Goal: Task Accomplishment & Management: Manage account settings

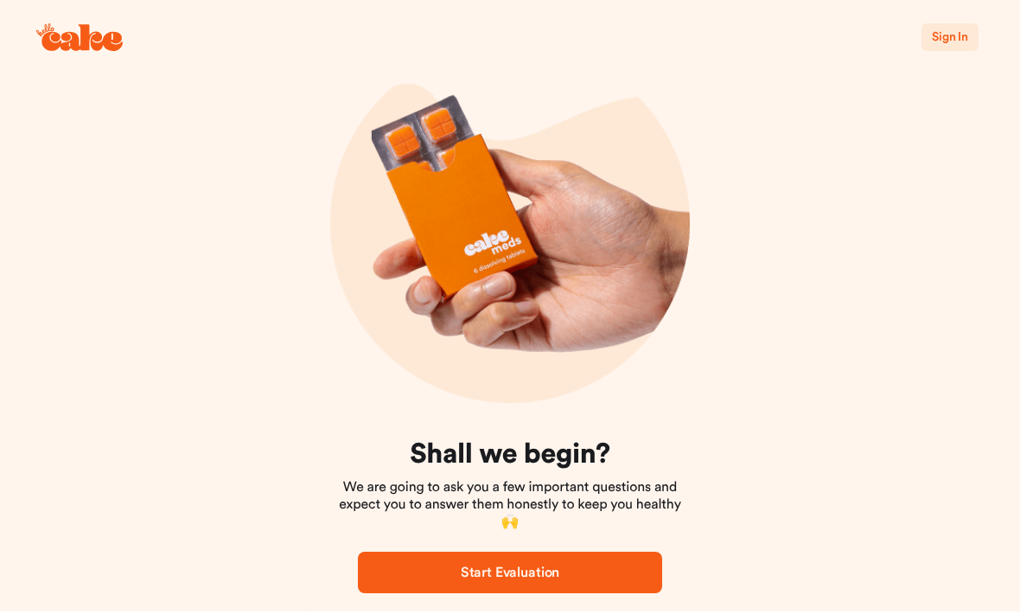
scroll to position [45, 0]
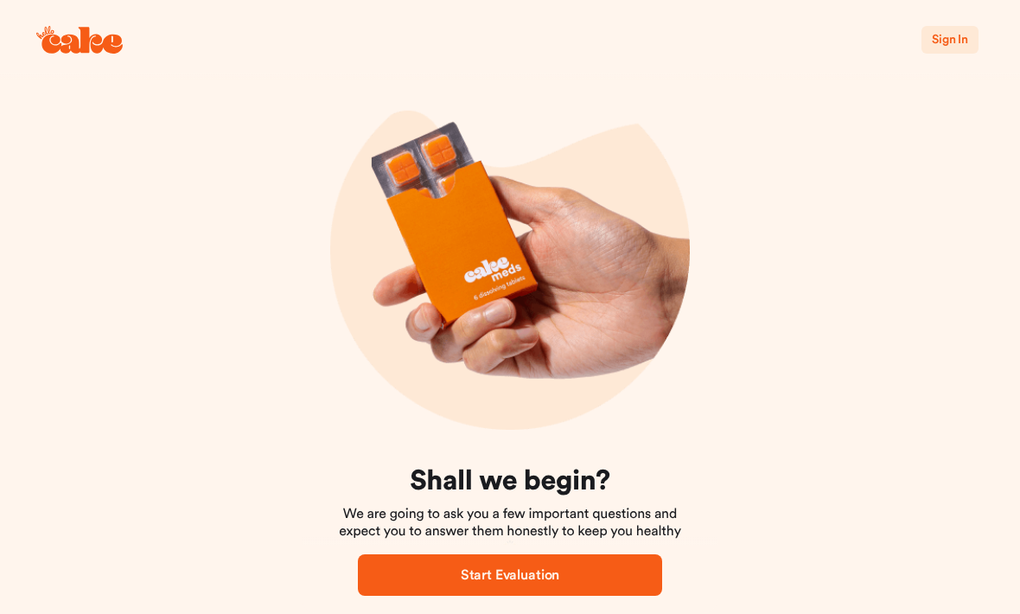
click at [958, 44] on span "Sign In" at bounding box center [950, 40] width 36 height 12
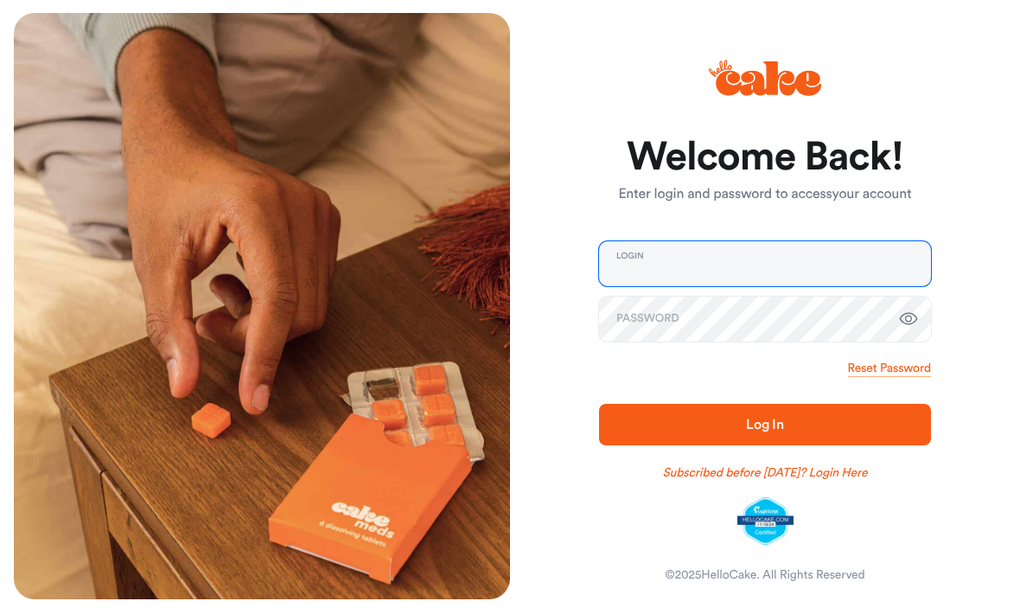
click at [836, 287] on input "email" at bounding box center [765, 264] width 332 height 45
type input "**********"
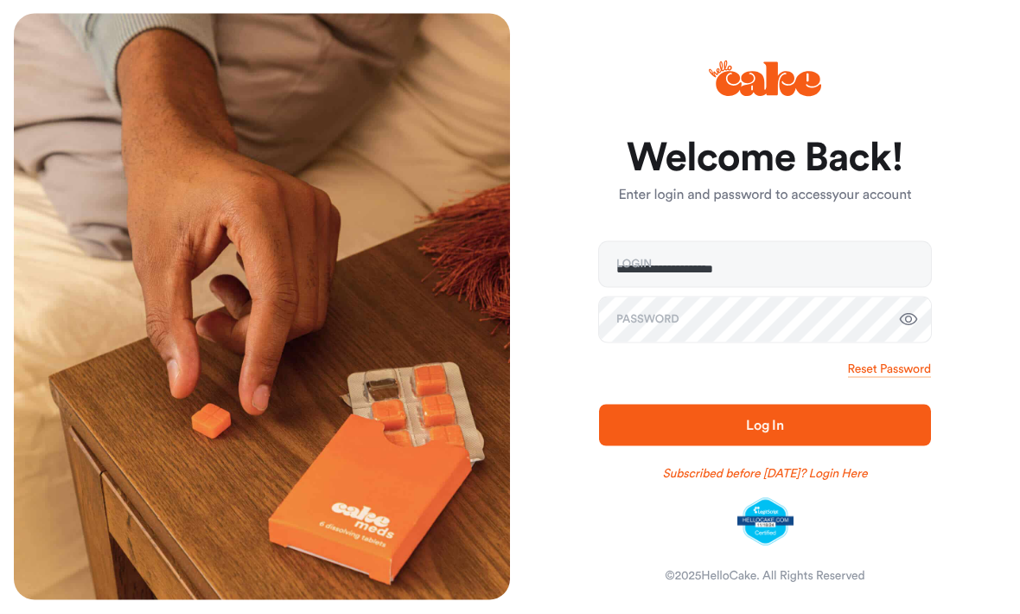
click at [765, 446] on button "Log In" at bounding box center [765, 426] width 332 height 42
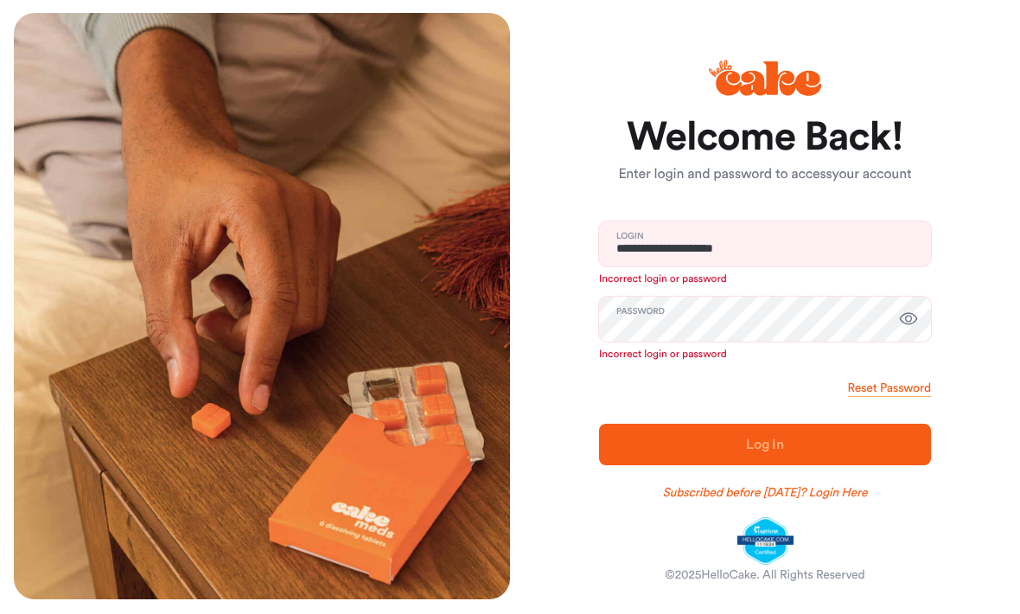
click at [912, 330] on icon "button" at bounding box center [908, 320] width 21 height 21
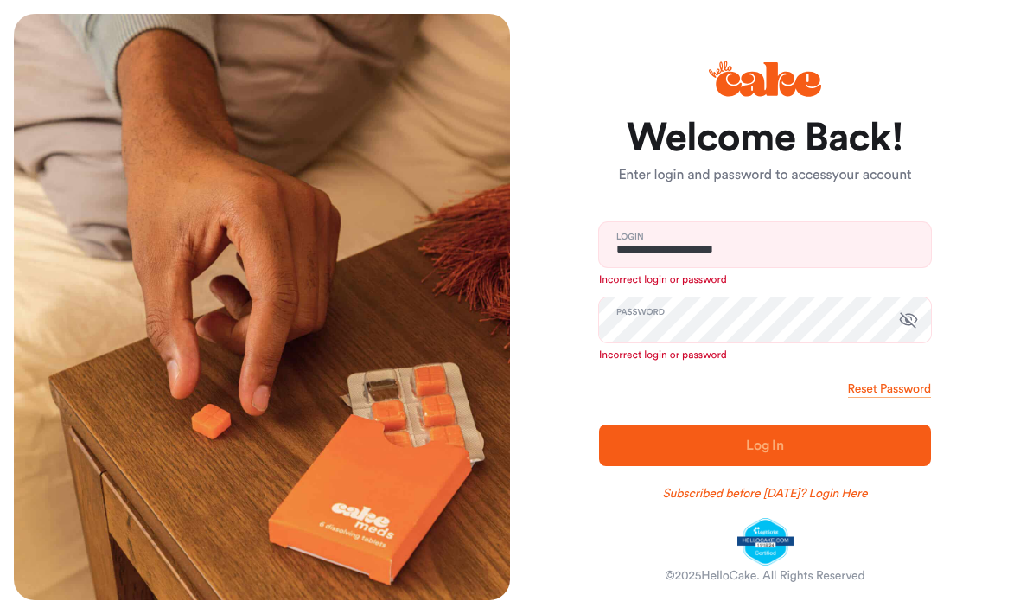
click at [809, 495] on link "Subscribed before [DATE]? Login Here" at bounding box center [765, 493] width 205 height 17
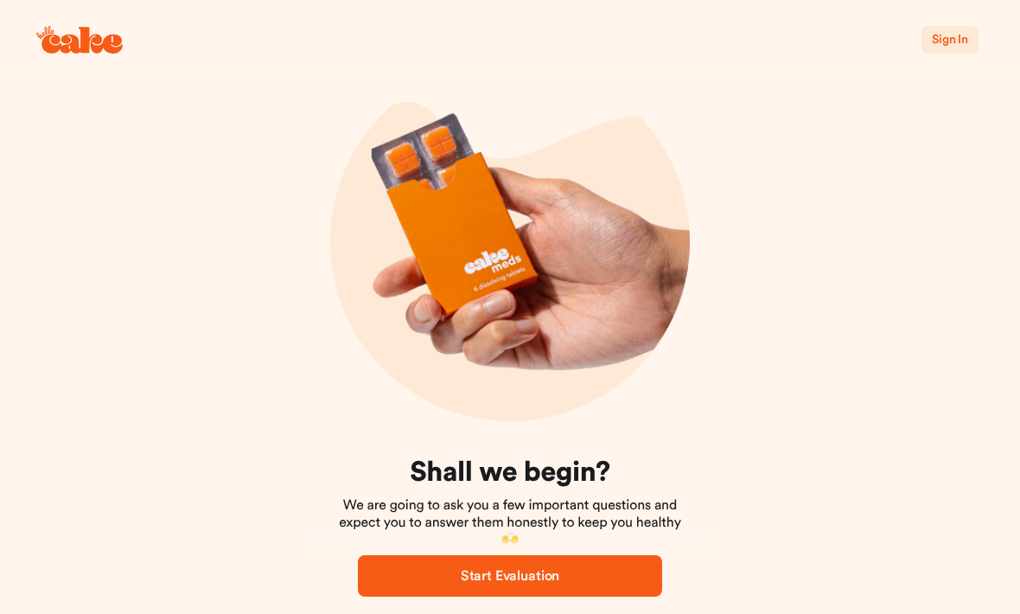
scroll to position [69, 0]
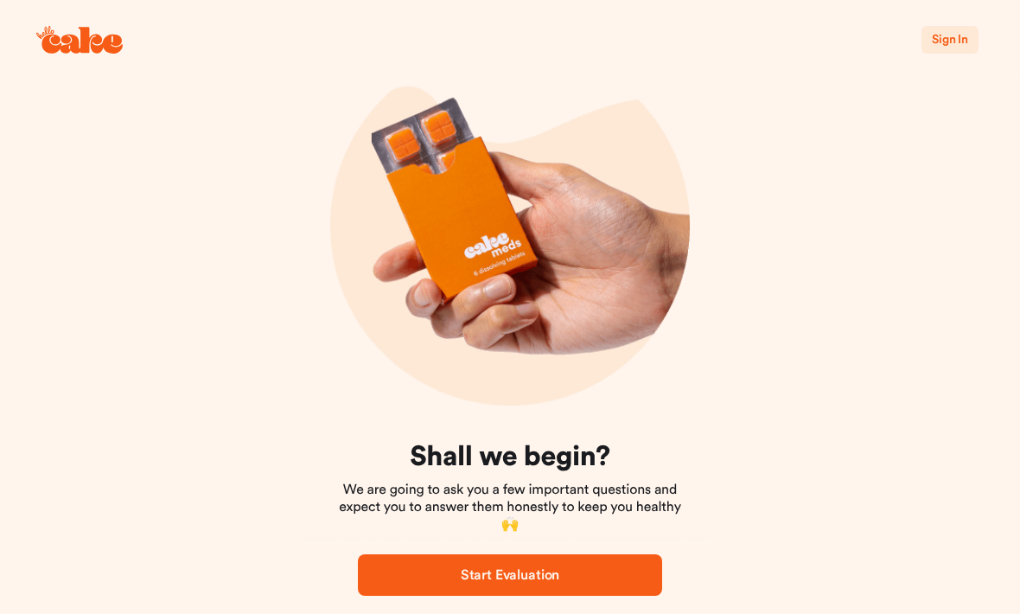
click at [955, 49] on button "Sign In" at bounding box center [950, 40] width 57 height 28
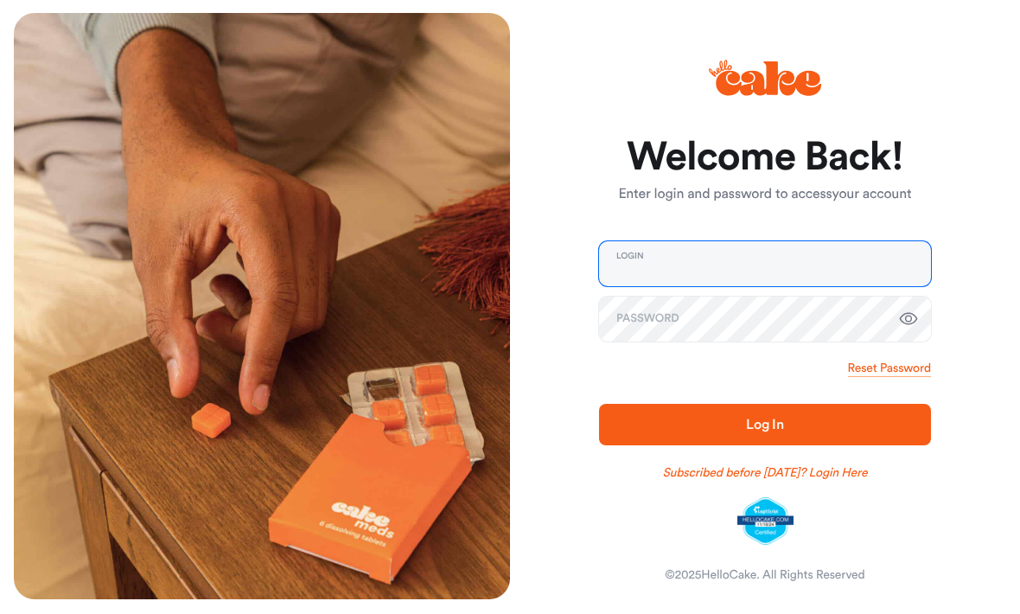
click at [655, 287] on input "email" at bounding box center [765, 264] width 332 height 45
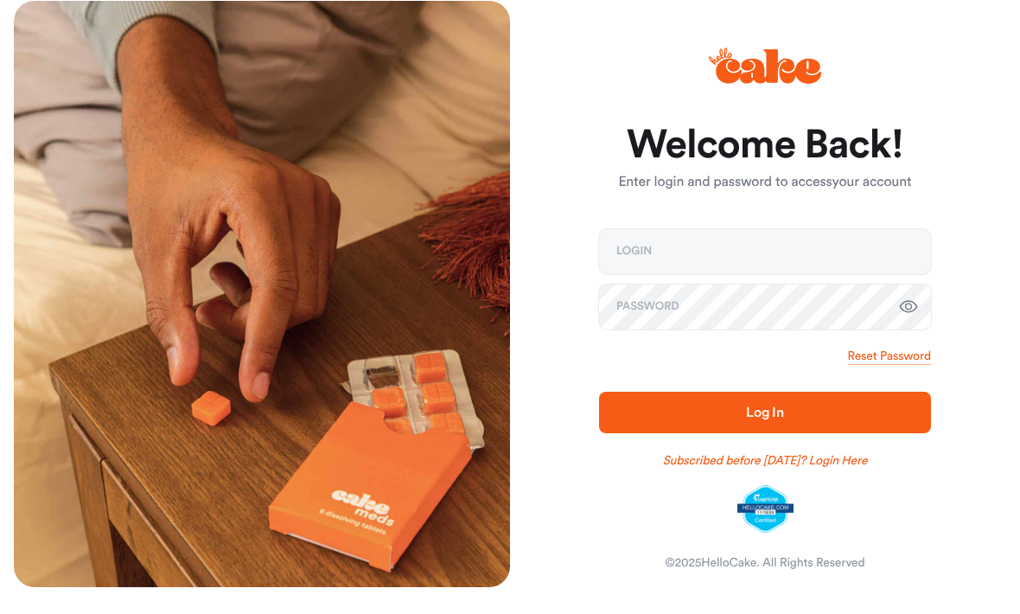
click at [967, 217] on div "Welcome Back! Enter login and password to access your account Login Password Re…" at bounding box center [758, 307] width 496 height 586
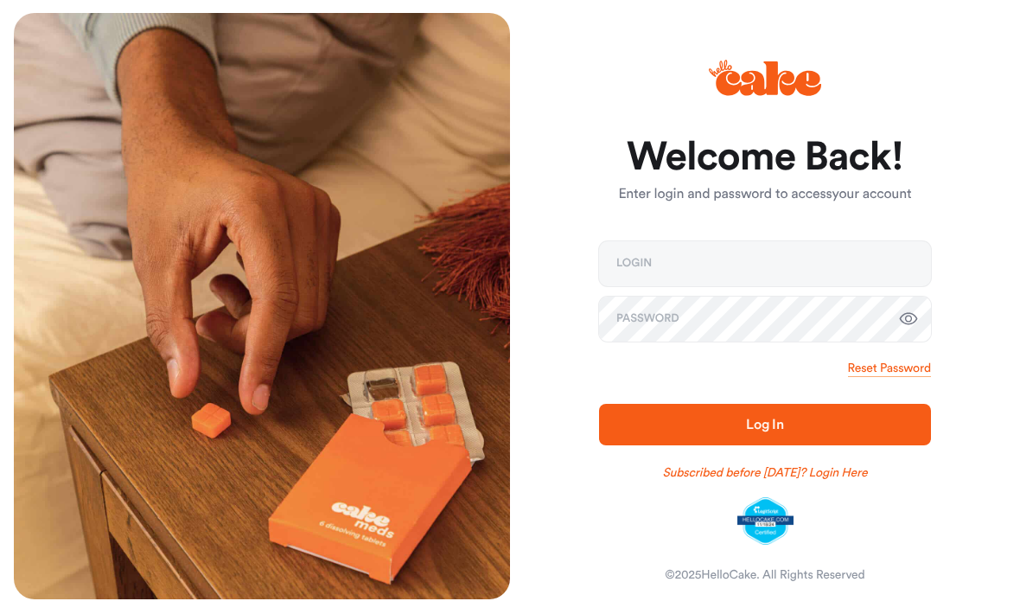
click at [811, 478] on link "Subscribed before [DATE]? Login Here" at bounding box center [765, 473] width 205 height 17
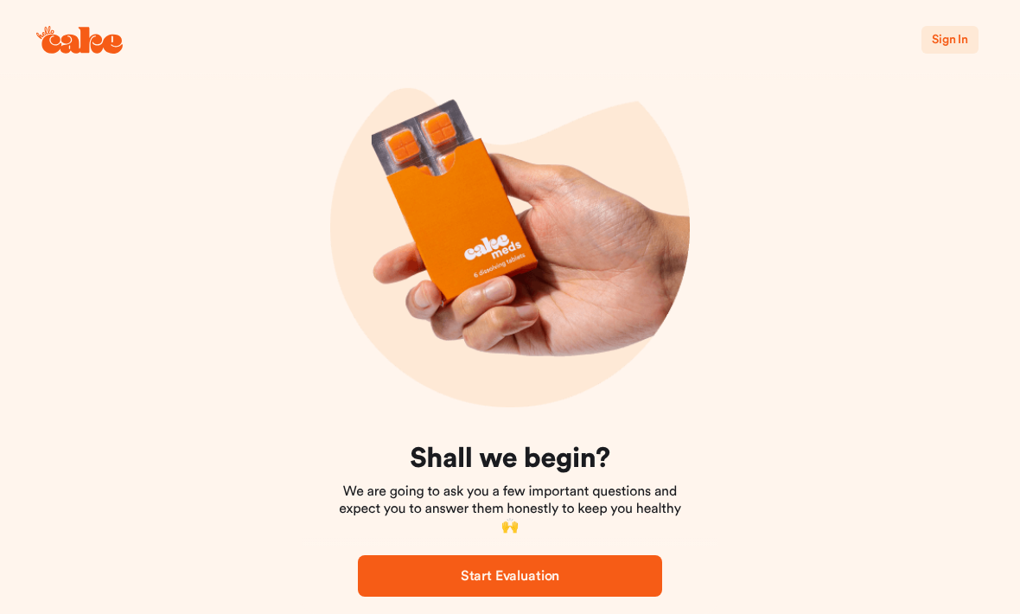
scroll to position [69, 0]
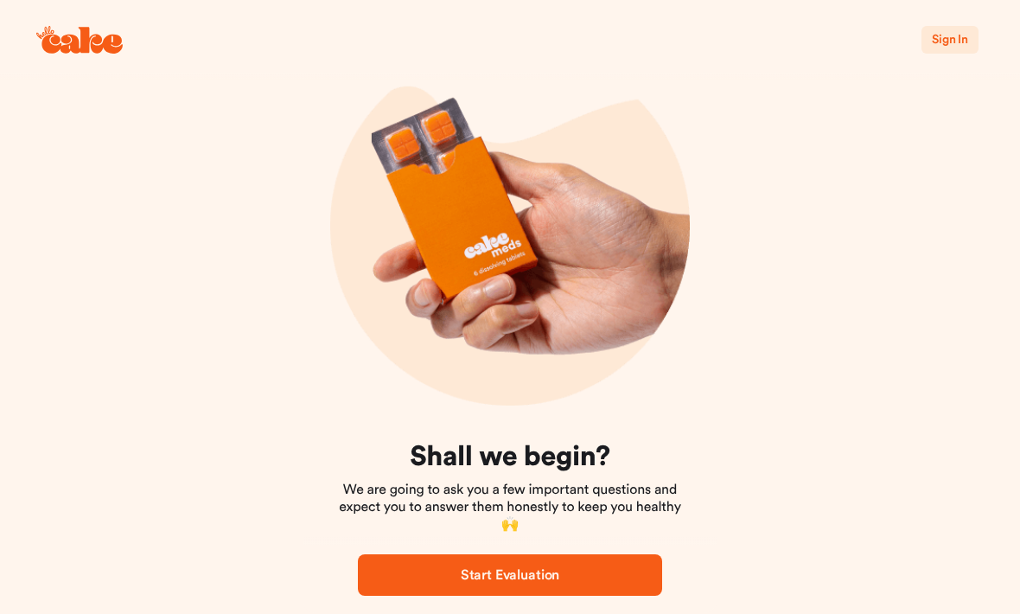
click at [957, 45] on span "Sign In" at bounding box center [950, 40] width 36 height 12
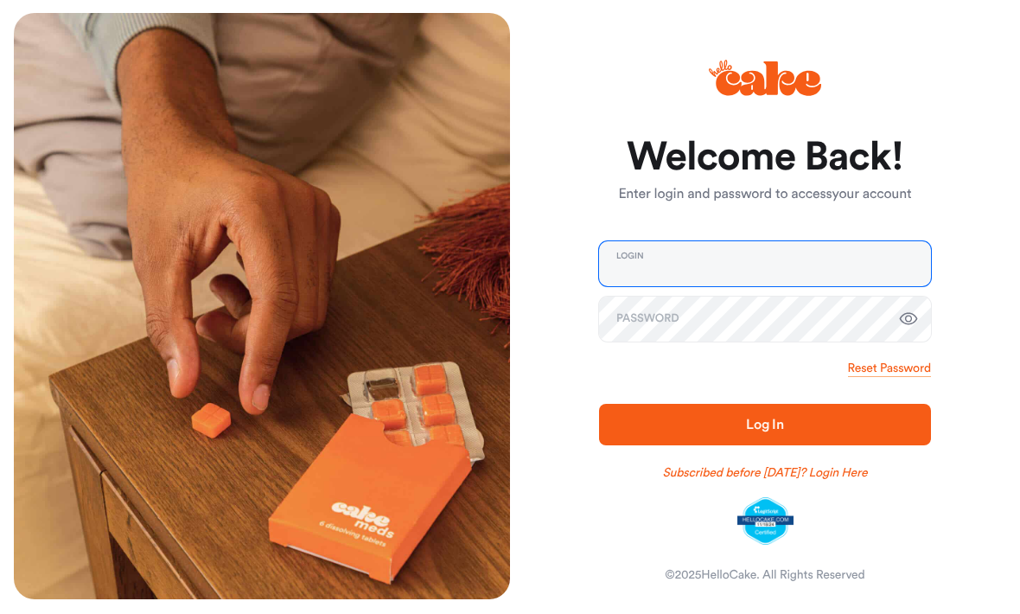
click at [743, 287] on input "email" at bounding box center [765, 264] width 332 height 45
type input "**********"
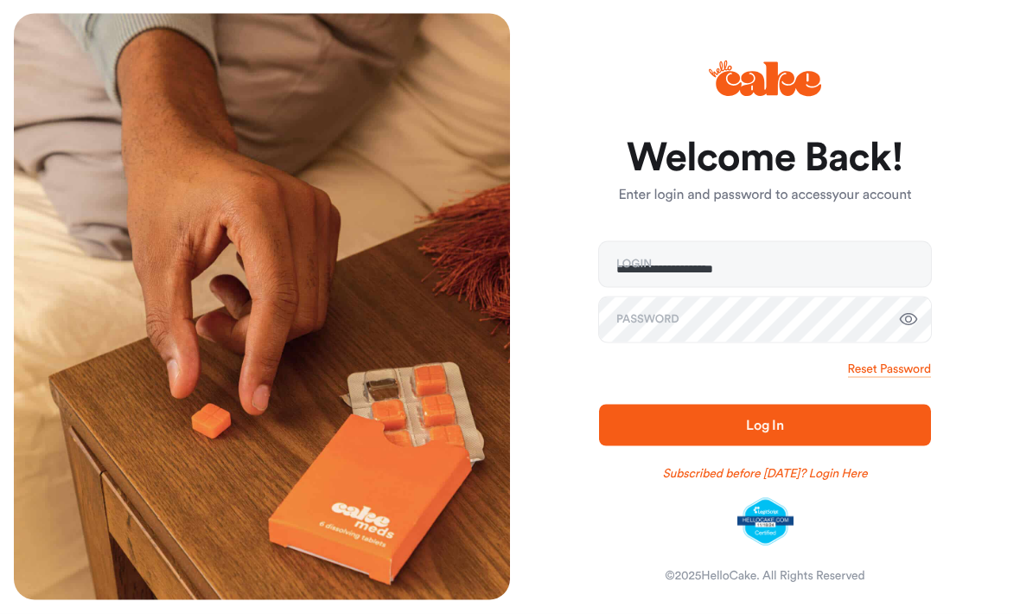
click at [765, 446] on button "Log In" at bounding box center [765, 426] width 332 height 42
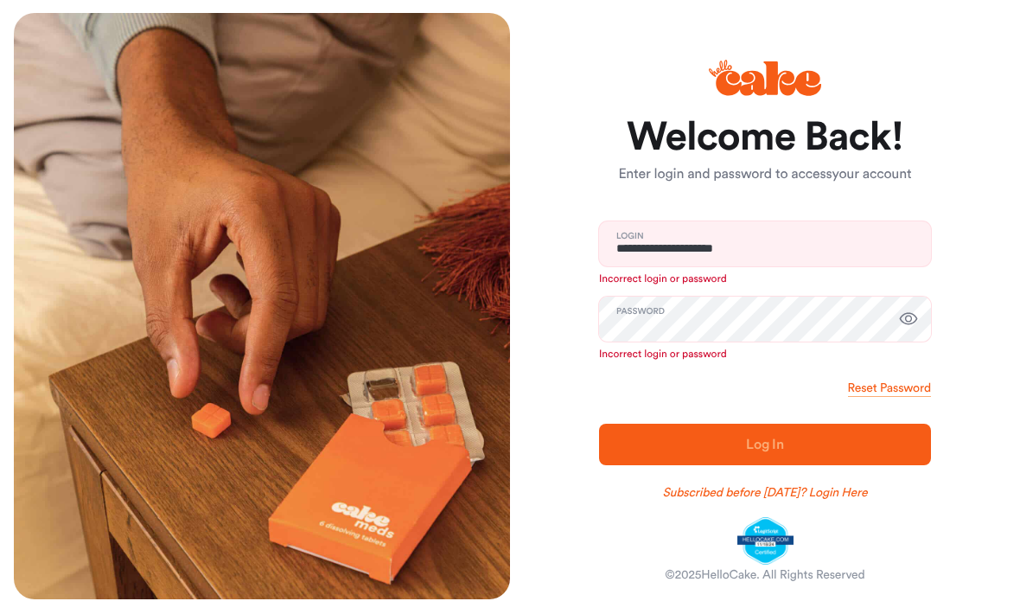
click at [848, 502] on link "Subscribed before [DATE]? Login Here" at bounding box center [765, 493] width 205 height 17
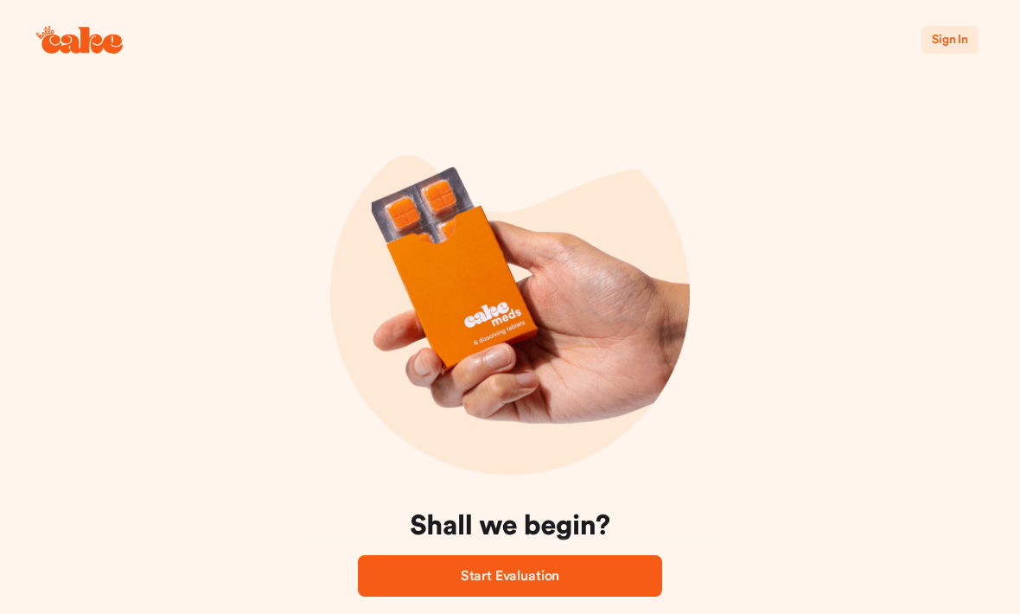
scroll to position [69, 0]
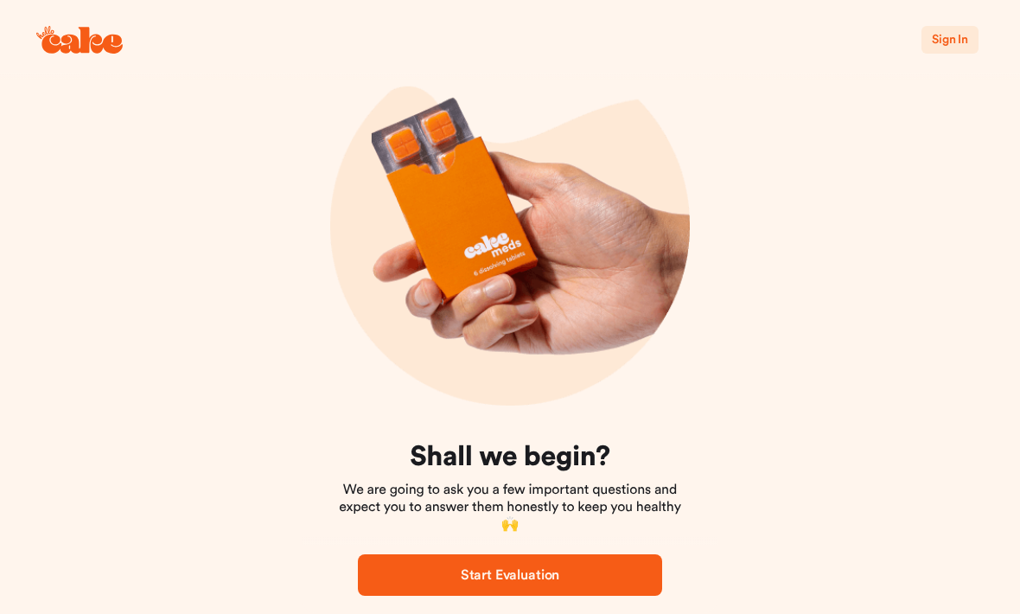
click at [951, 49] on button "Sign In" at bounding box center [950, 40] width 57 height 28
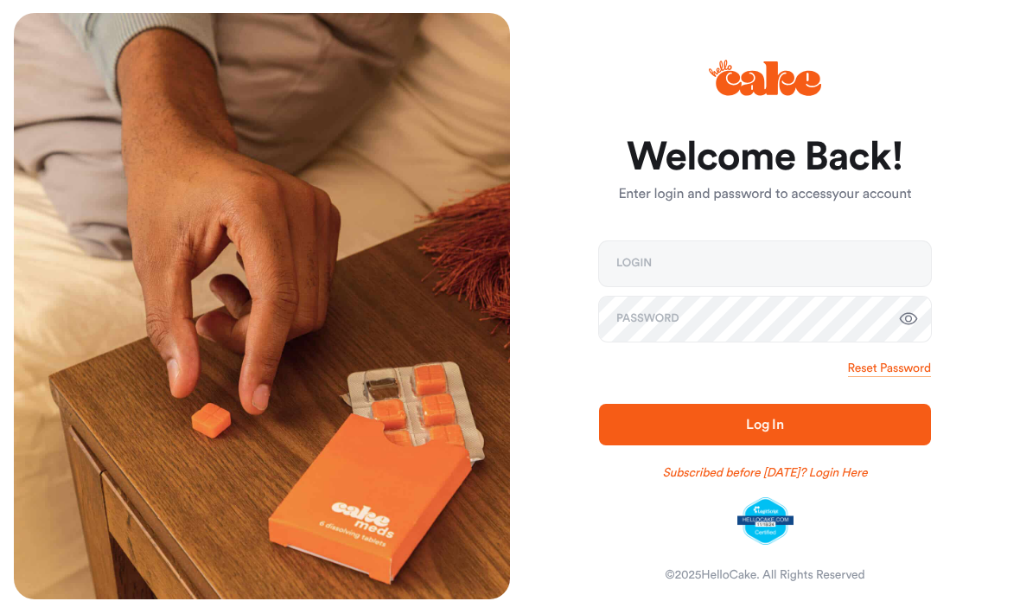
click at [828, 482] on link "Subscribed before [DATE]? Login Here" at bounding box center [765, 473] width 205 height 17
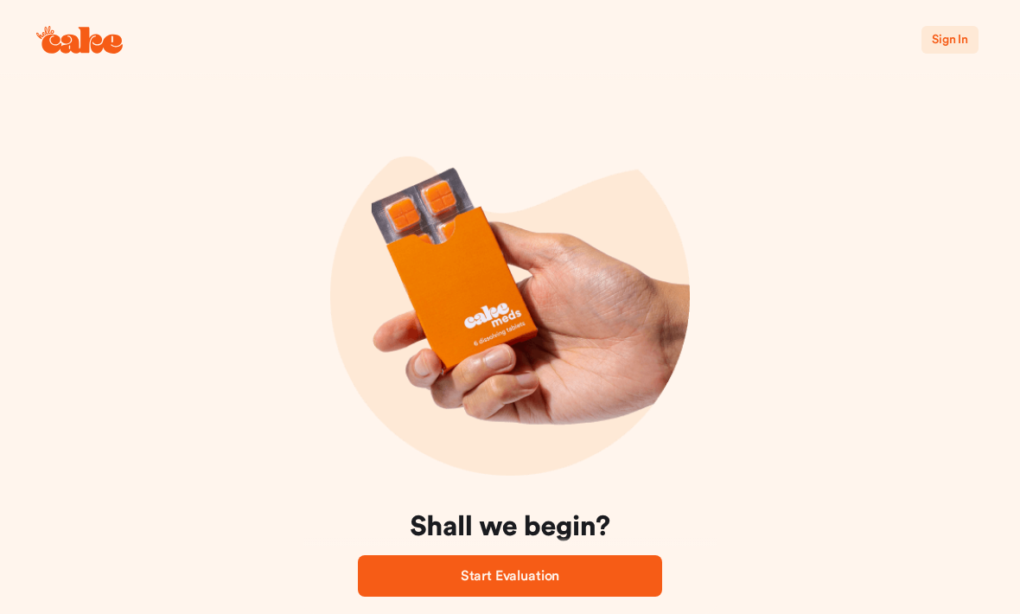
click at [942, 52] on button "Sign In" at bounding box center [950, 40] width 57 height 28
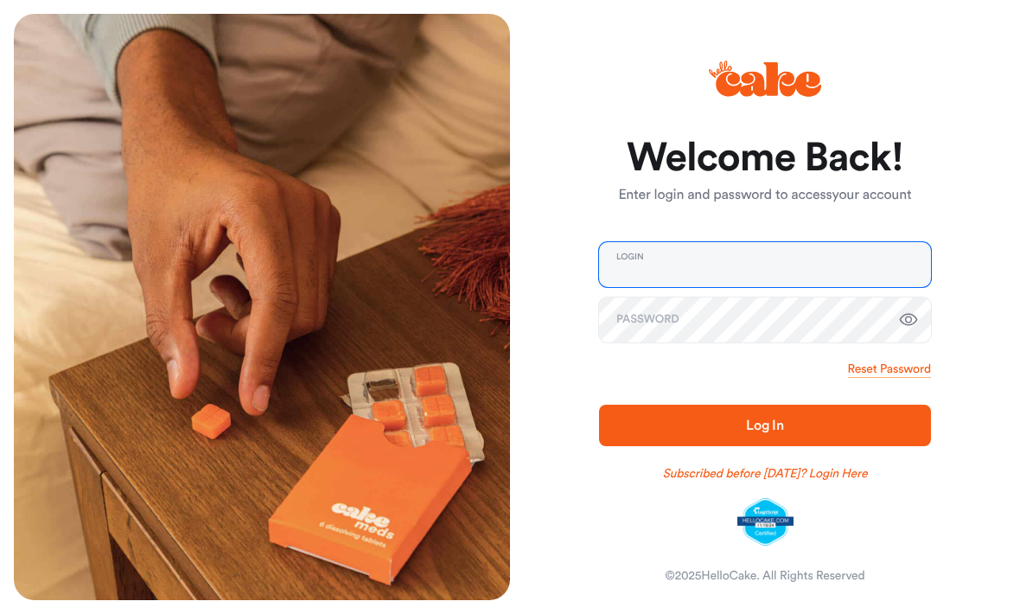
click at [779, 270] on input "email" at bounding box center [765, 264] width 332 height 45
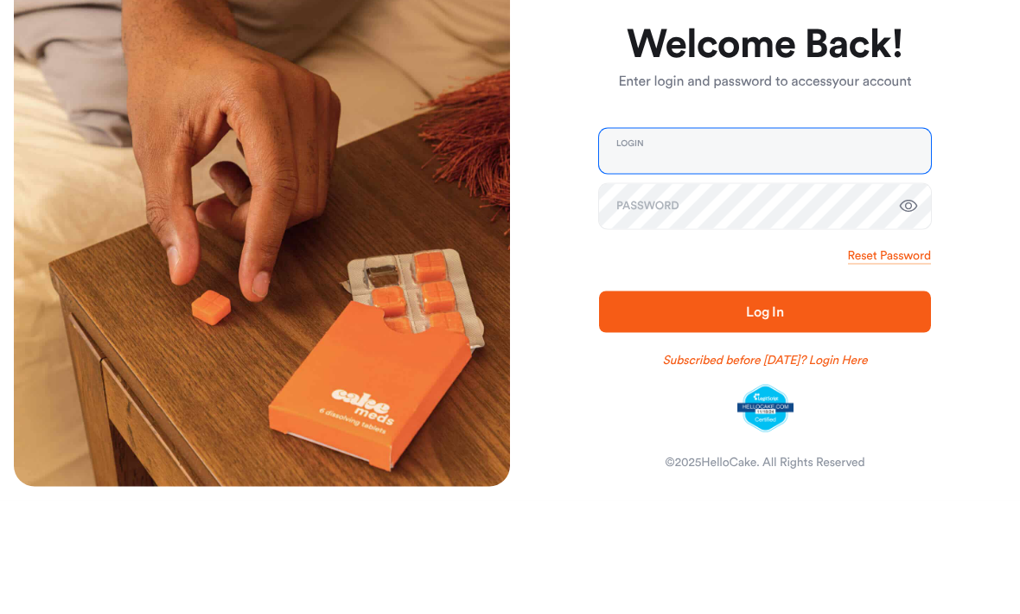
type input "**********"
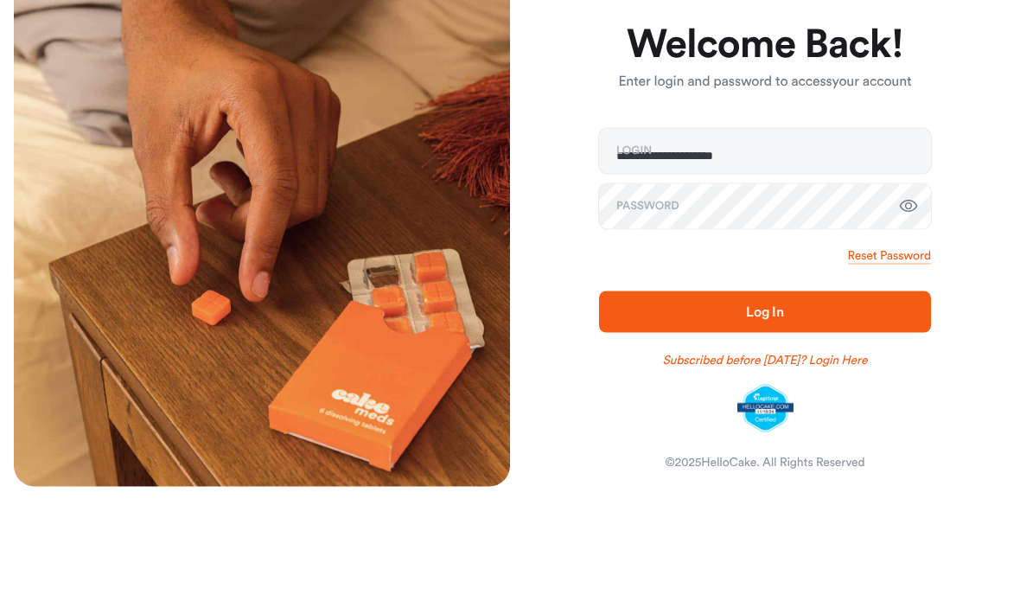
click at [765, 405] on button "Log In" at bounding box center [765, 426] width 332 height 42
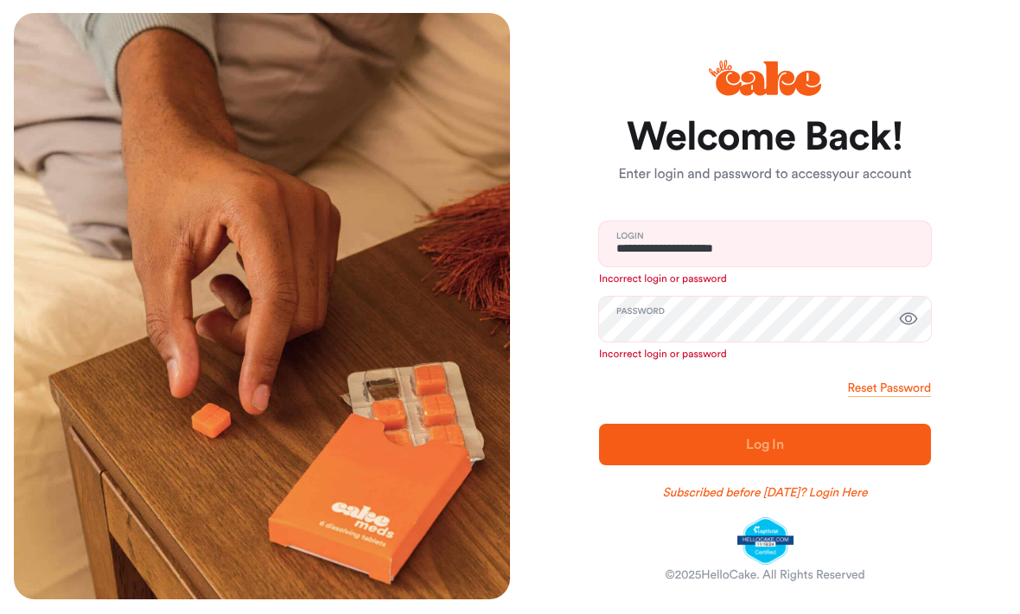
click at [808, 488] on link "Subscribed before [DATE]? Login Here" at bounding box center [765, 493] width 205 height 17
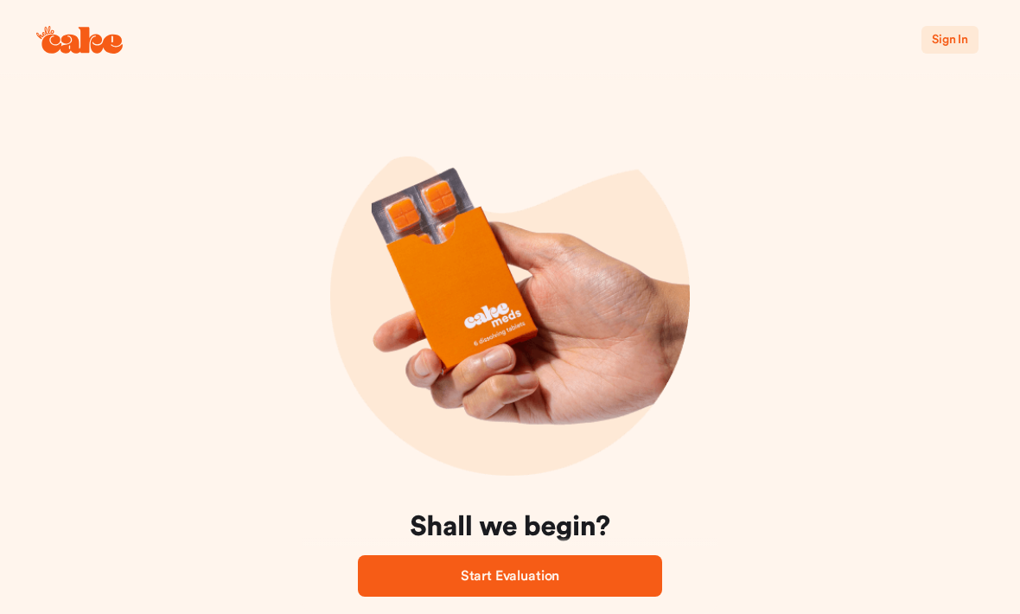
click at [948, 42] on span "Sign In" at bounding box center [950, 40] width 36 height 12
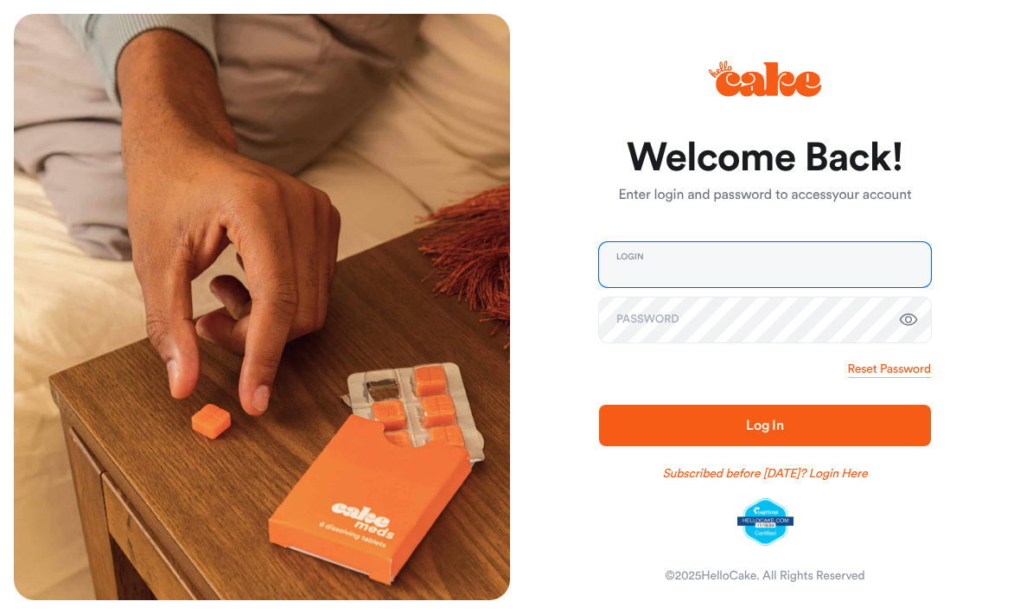
click at [839, 259] on input "email" at bounding box center [765, 264] width 332 height 45
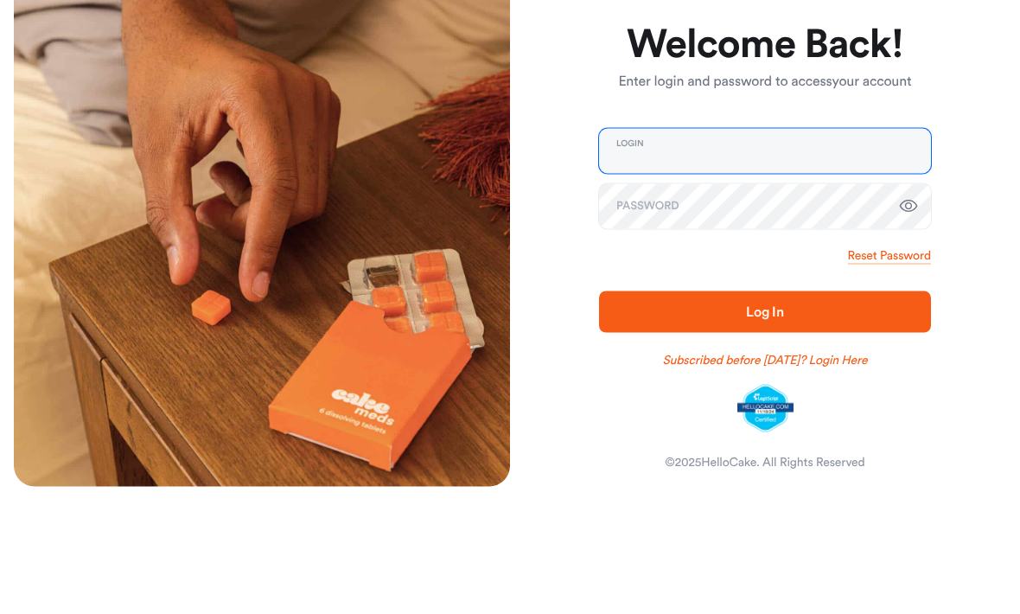
type input "**********"
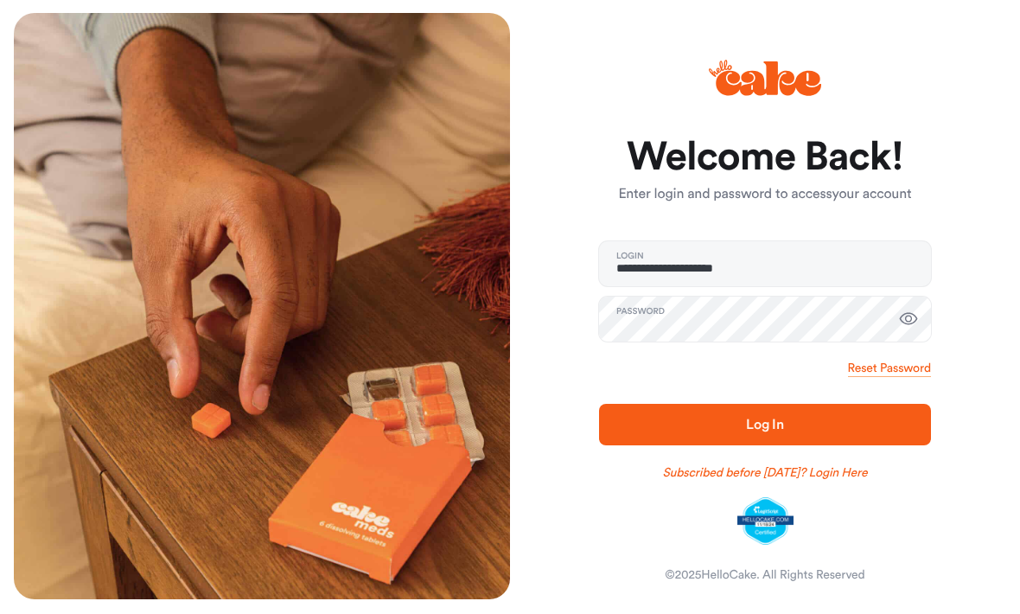
click at [844, 423] on span "Log In" at bounding box center [765, 425] width 277 height 21
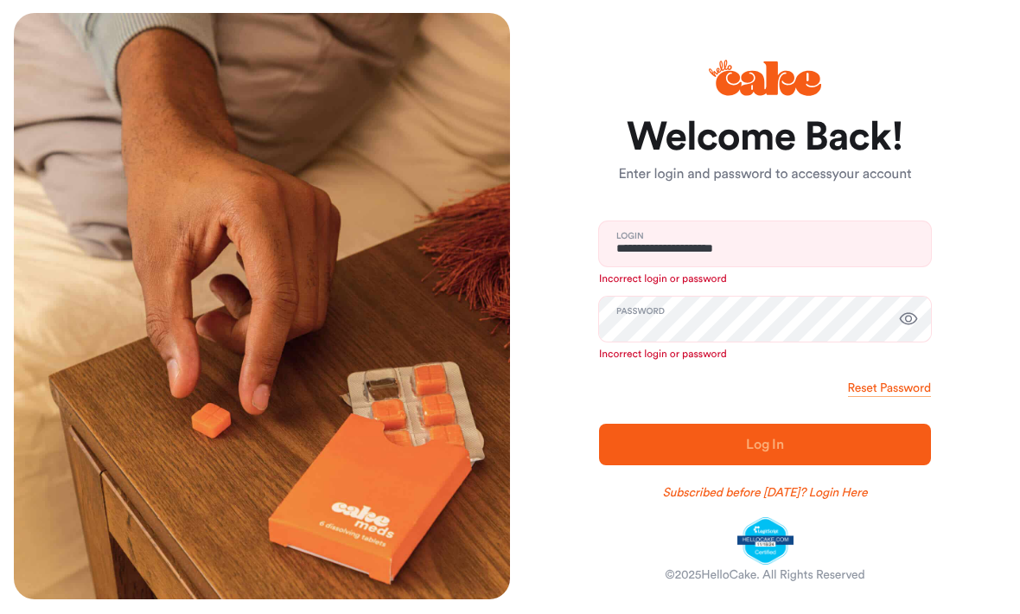
click at [834, 485] on link "Subscribed before [DATE]? Login Here" at bounding box center [765, 493] width 205 height 17
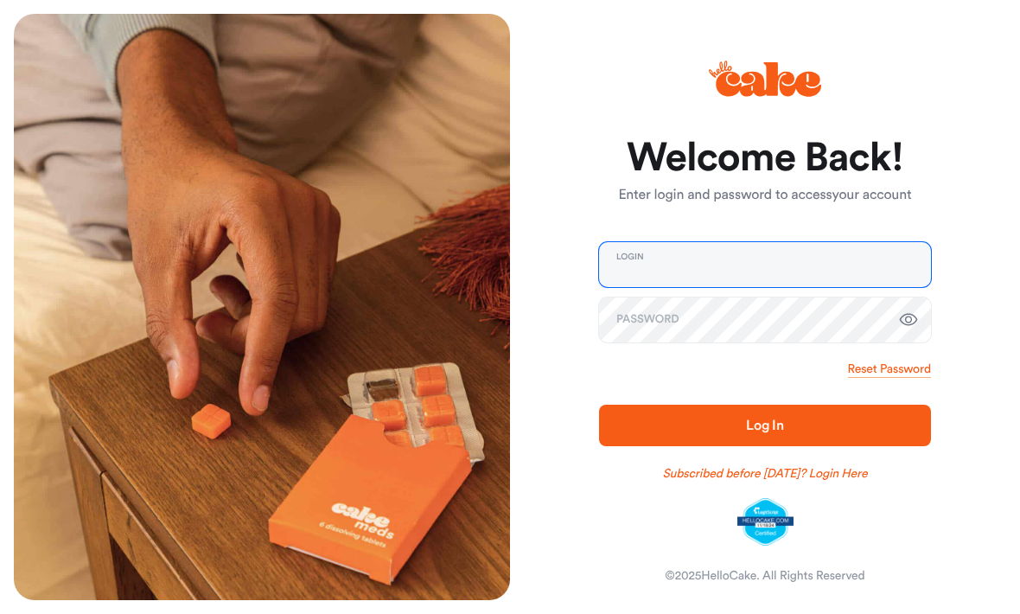
click at [841, 267] on input "email" at bounding box center [765, 264] width 332 height 45
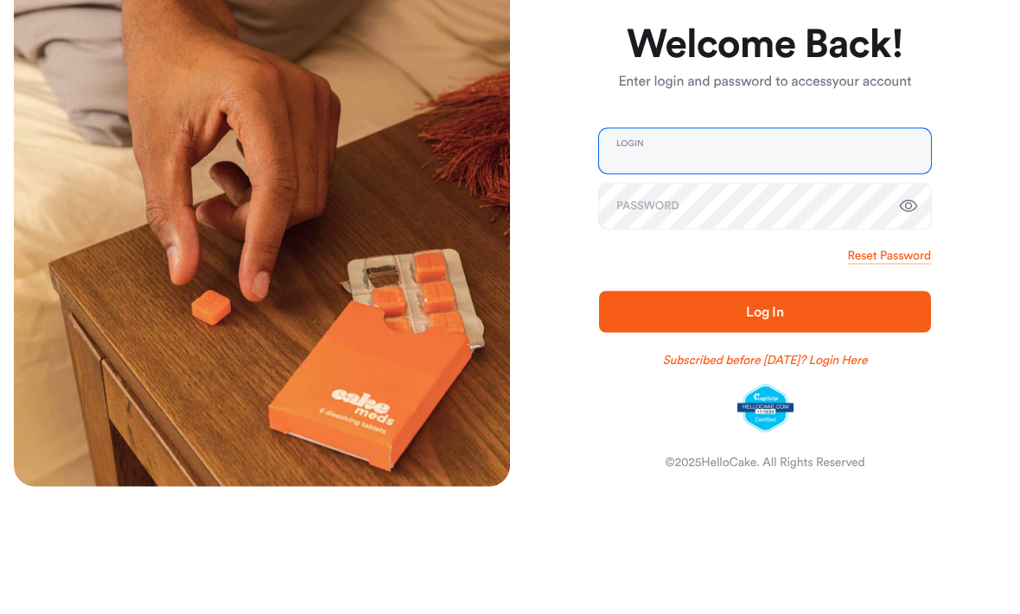
type input "**********"
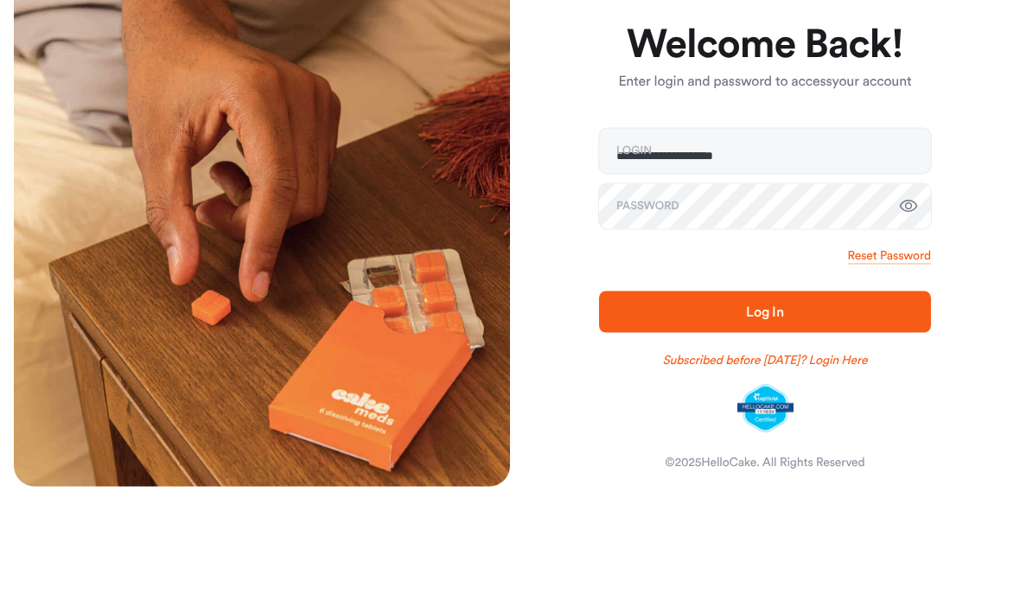
click at [765, 405] on button "Log In" at bounding box center [765, 426] width 332 height 42
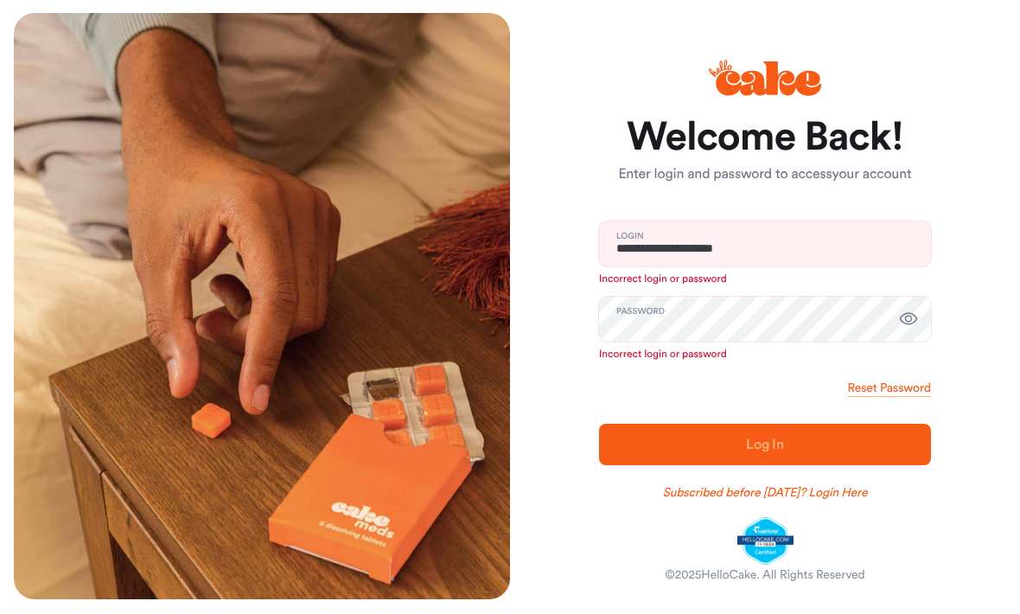
click at [909, 317] on icon "button" at bounding box center [908, 320] width 21 height 21
click at [771, 496] on link "Subscribed before [DATE]? Login Here" at bounding box center [765, 493] width 205 height 17
